Goal: Communication & Community: Participate in discussion

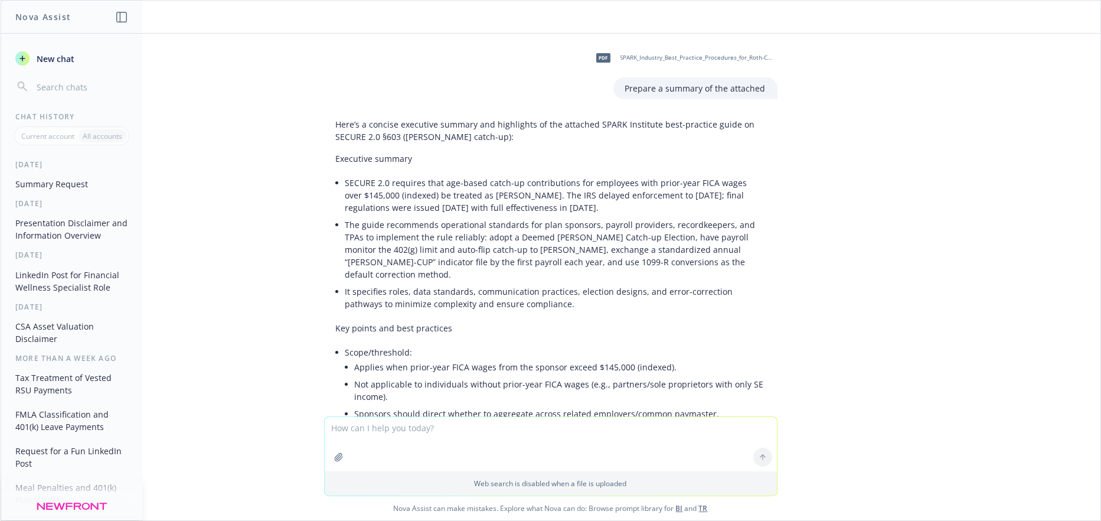
scroll to position [1015, 0]
